Goal: Obtain resource: Download file/media

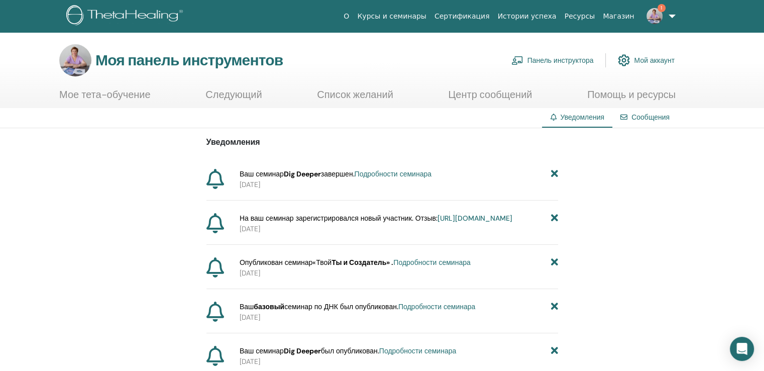
click at [559, 58] on font "Панель инструктора" at bounding box center [560, 60] width 66 height 9
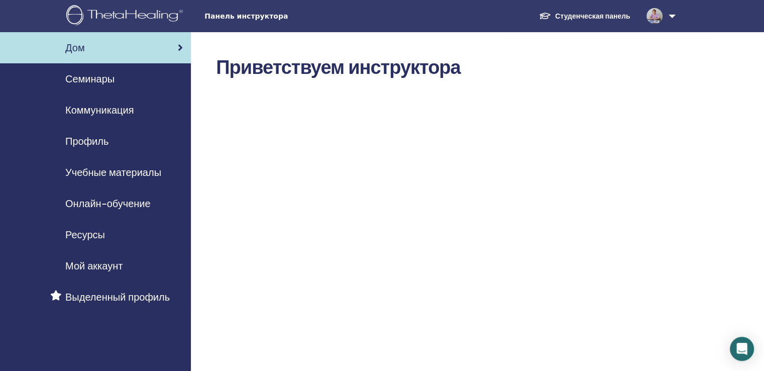
click at [102, 234] on font "Ресурсы" at bounding box center [85, 234] width 40 height 13
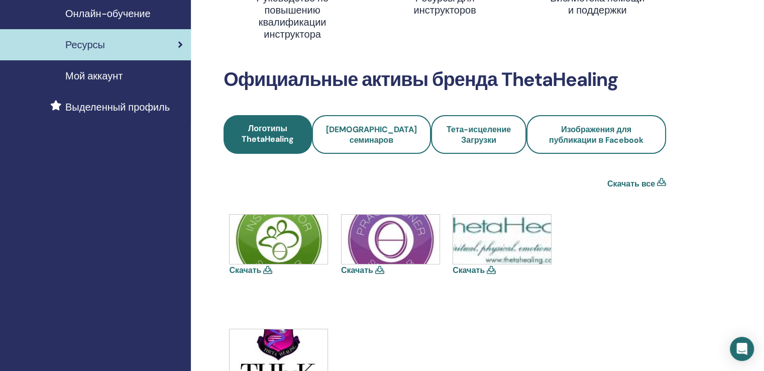
scroll to position [201, 0]
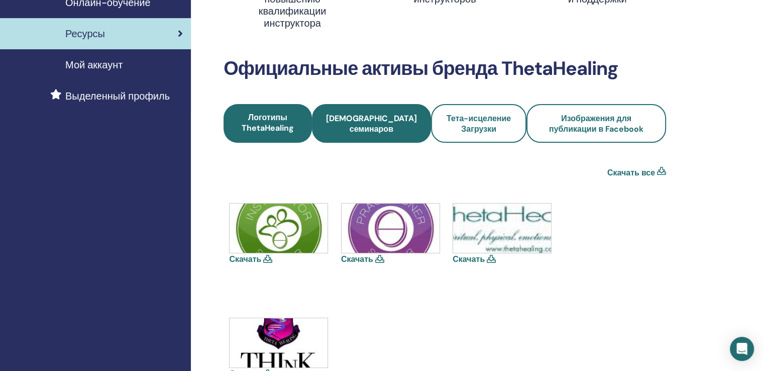
click at [380, 119] on span "Иконки семинаров" at bounding box center [371, 123] width 92 height 21
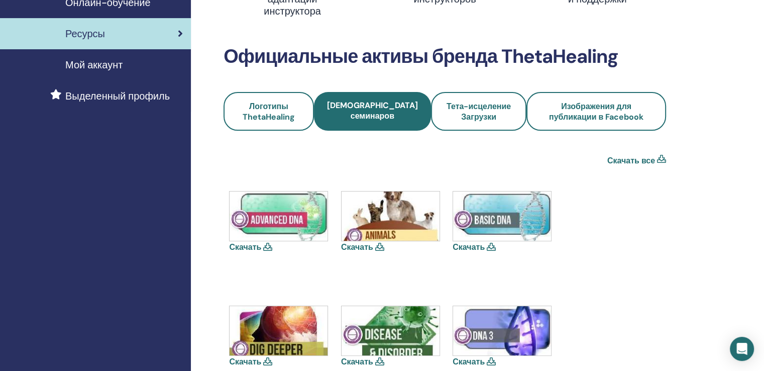
scroll to position [251, 0]
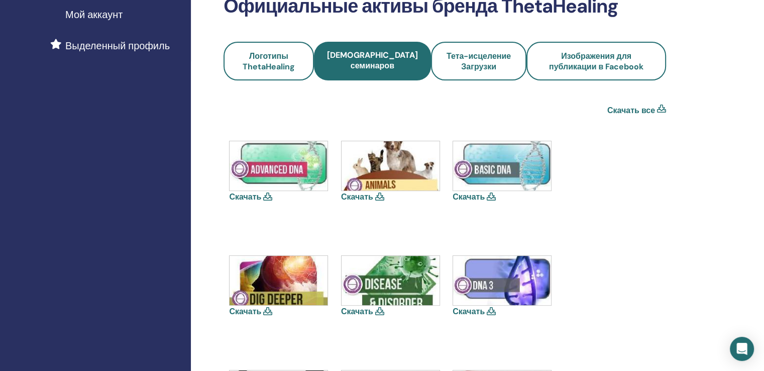
click at [361, 197] on link "Скачать" at bounding box center [357, 196] width 32 height 11
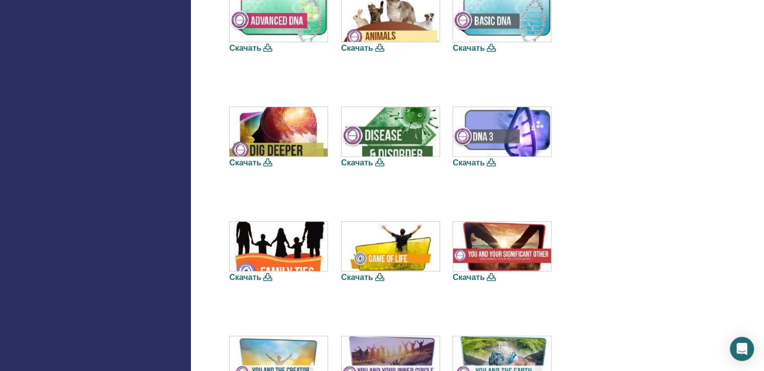
scroll to position [402, 0]
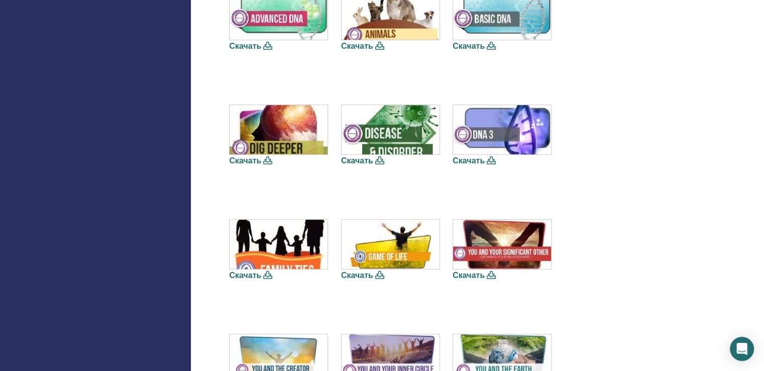
click at [265, 277] on icon at bounding box center [267, 275] width 9 height 8
click at [252, 273] on link "Скачать" at bounding box center [245, 275] width 32 height 11
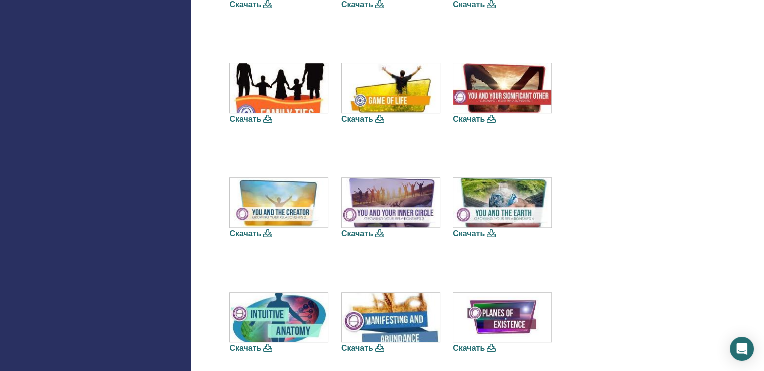
scroll to position [552, 0]
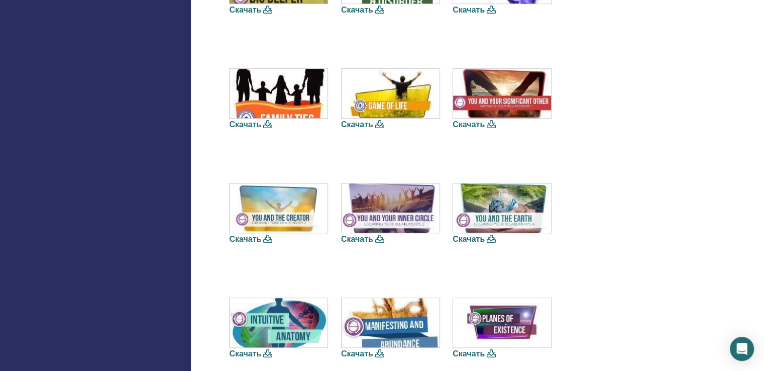
click at [472, 238] on link "Скачать" at bounding box center [468, 238] width 32 height 11
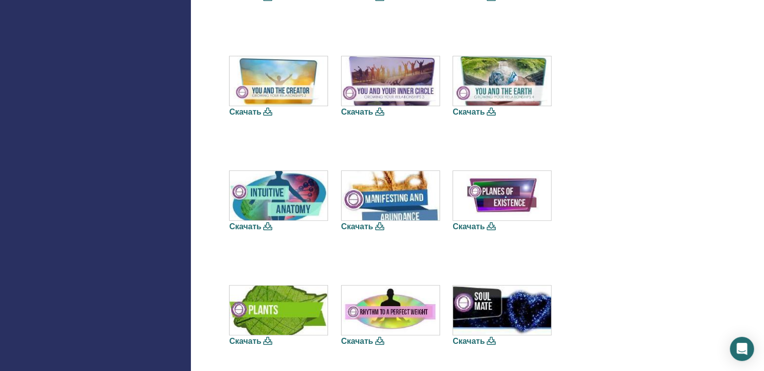
scroll to position [703, 0]
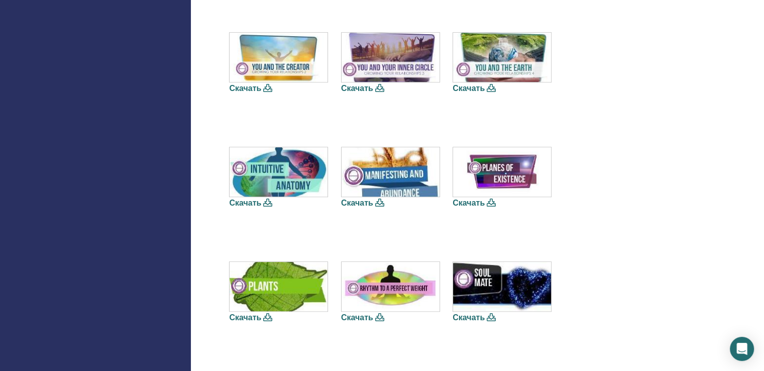
click at [249, 313] on link "Скачать" at bounding box center [245, 317] width 32 height 11
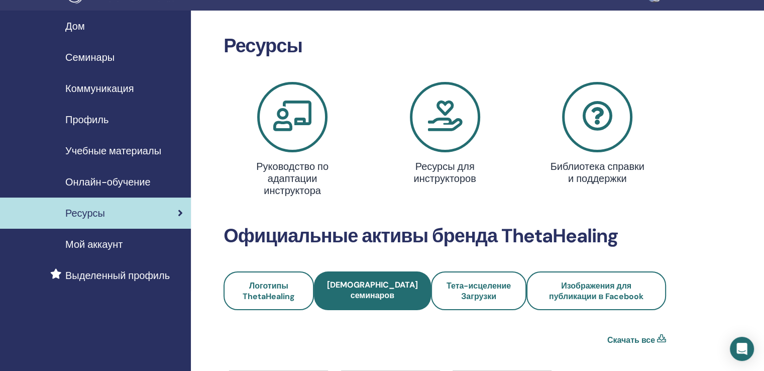
scroll to position [0, 0]
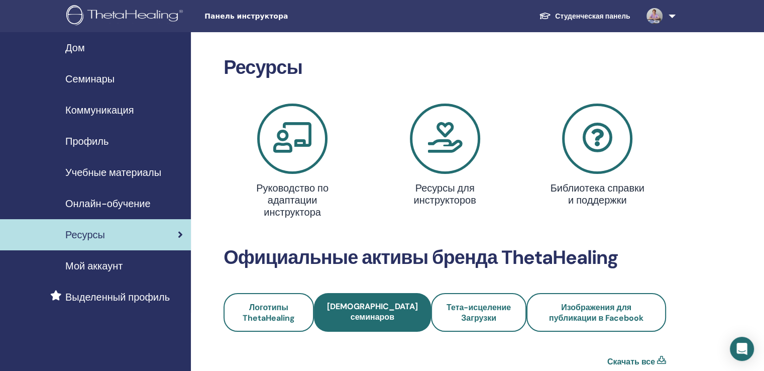
click at [102, 77] on span "Семинары" at bounding box center [89, 78] width 49 height 15
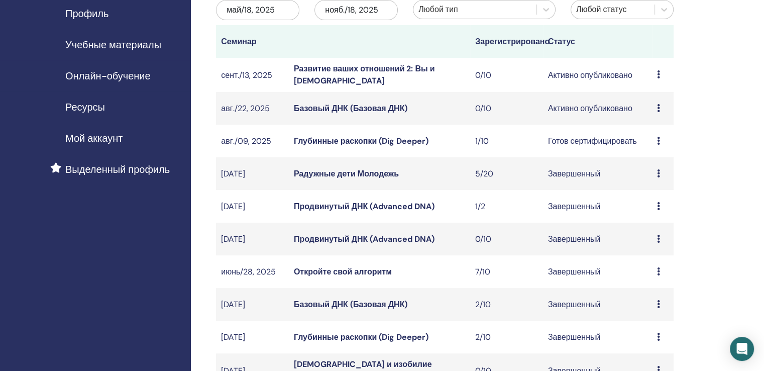
scroll to position [100, 0]
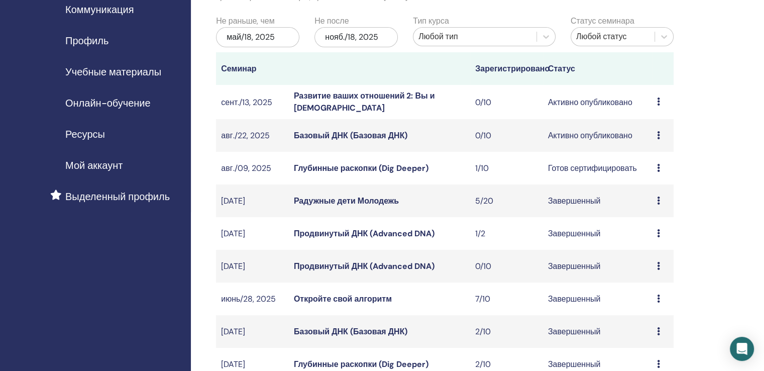
click at [250, 167] on font "авг./09, 2025" at bounding box center [246, 168] width 50 height 11
click at [322, 167] on font "Глубинные раскопки (Dig Deeper)" at bounding box center [361, 168] width 135 height 11
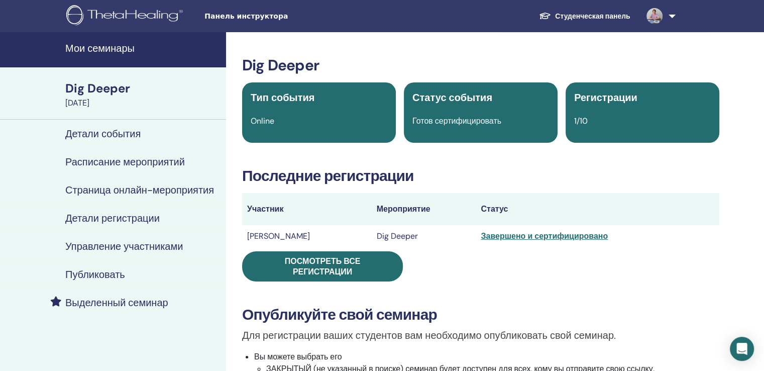
click at [128, 248] on h4 "Управление участниками" at bounding box center [123, 246] width 117 height 12
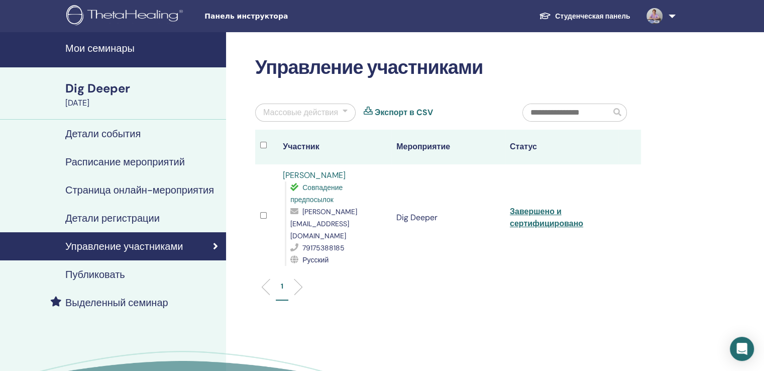
click at [312, 177] on link "[PERSON_NAME]" at bounding box center [314, 175] width 63 height 11
